Goal: Transaction & Acquisition: Purchase product/service

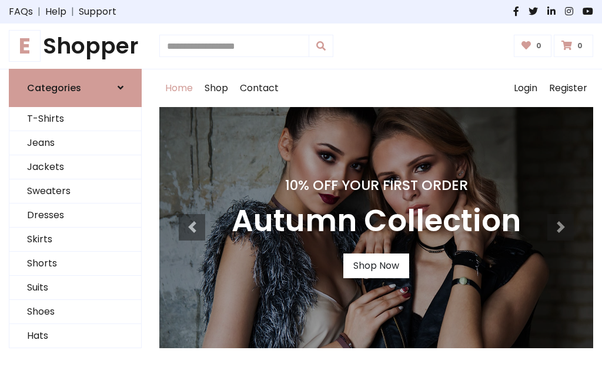
click at [301, 193] on h4 "10% Off Your First Order" at bounding box center [375, 185] width 289 height 16
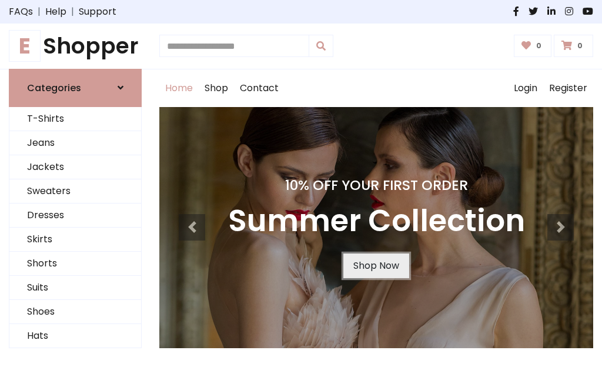
click at [375, 265] on link "Shop Now" at bounding box center [376, 265] width 66 height 25
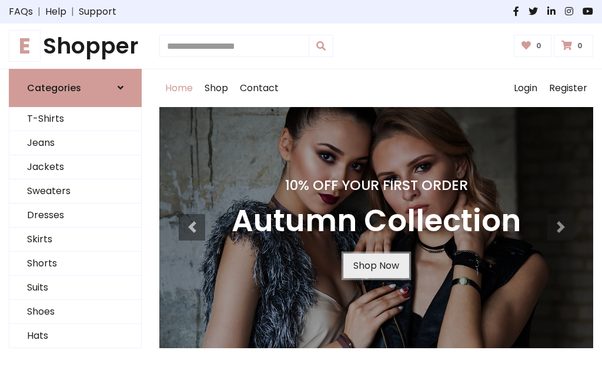
click at [375, 265] on link "Shop Now" at bounding box center [376, 265] width 66 height 25
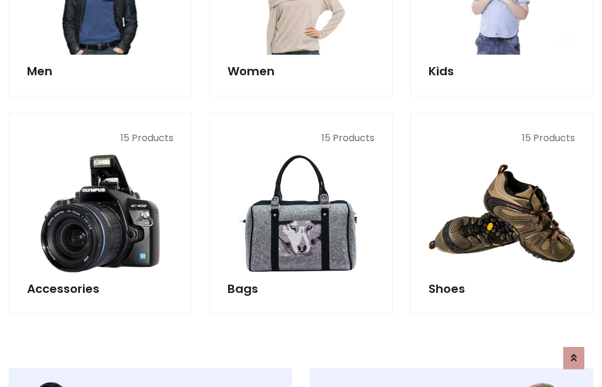
scroll to position [1171, 0]
